Goal: Task Accomplishment & Management: Complete application form

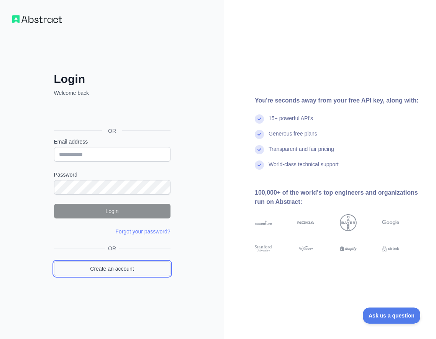
click at [125, 267] on link "Create an account" at bounding box center [112, 268] width 117 height 15
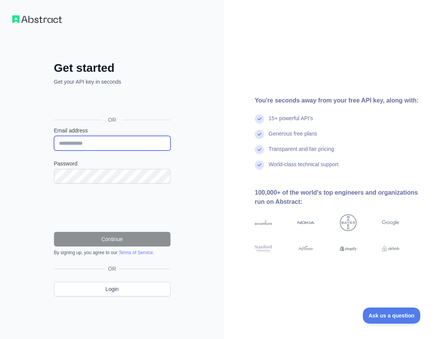
click at [97, 147] on input "Email address" at bounding box center [112, 143] width 117 height 15
paste input "**********"
type input "**********"
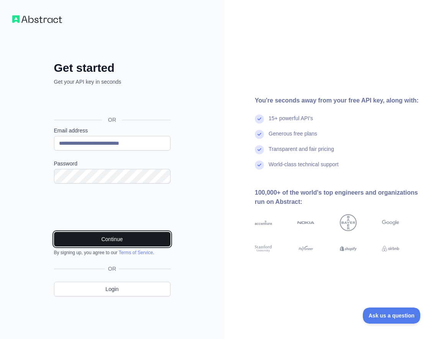
click at [130, 243] on button "Continue" at bounding box center [112, 239] width 117 height 15
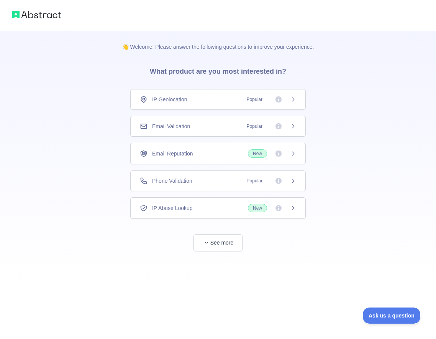
click at [187, 129] on span "Email Validation" at bounding box center [171, 126] width 38 height 8
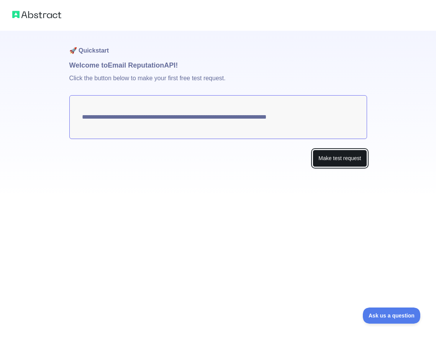
click at [352, 160] on button "Make test request" at bounding box center [340, 158] width 54 height 17
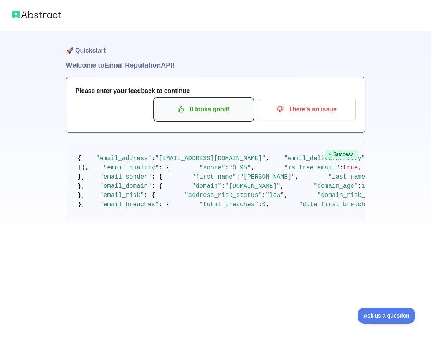
click at [204, 112] on p "It looks good!" at bounding box center [203, 109] width 87 height 13
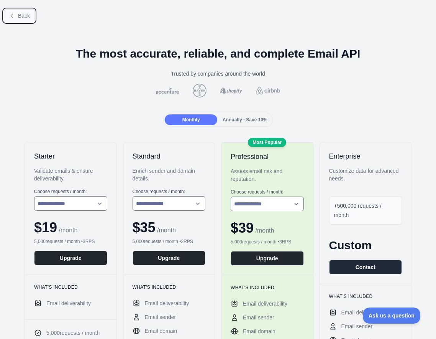
click at [23, 15] on span "Back" at bounding box center [24, 16] width 12 height 6
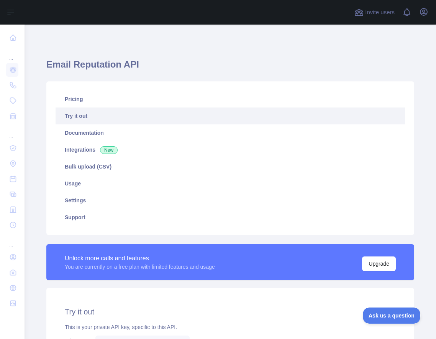
scroll to position [188, 0]
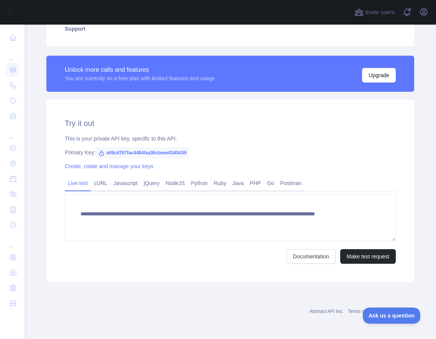
click at [152, 147] on span "a09cd787fac4484faa36cbeee0345439" at bounding box center [143, 153] width 94 height 12
click at [150, 152] on span "a09cd787fac4484faa36cbeee0345439" at bounding box center [143, 153] width 94 height 12
copy span "a09cd787fac4484faa36cbeee0345439"
